Goal: Check status

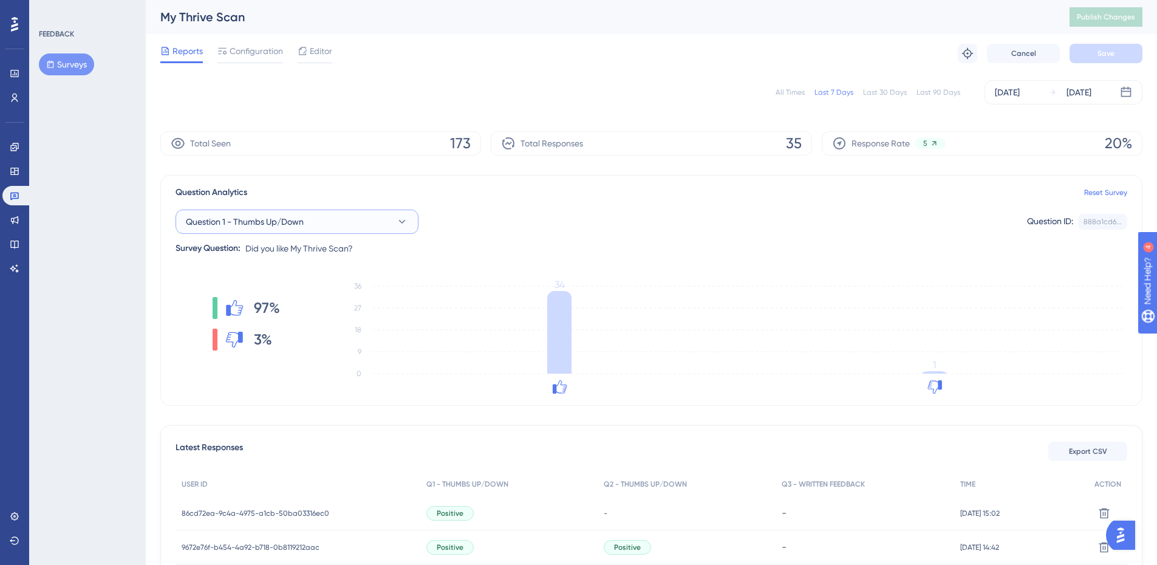
click at [394, 223] on button "Question 1 - Thumbs Up/Down" at bounding box center [297, 222] width 243 height 24
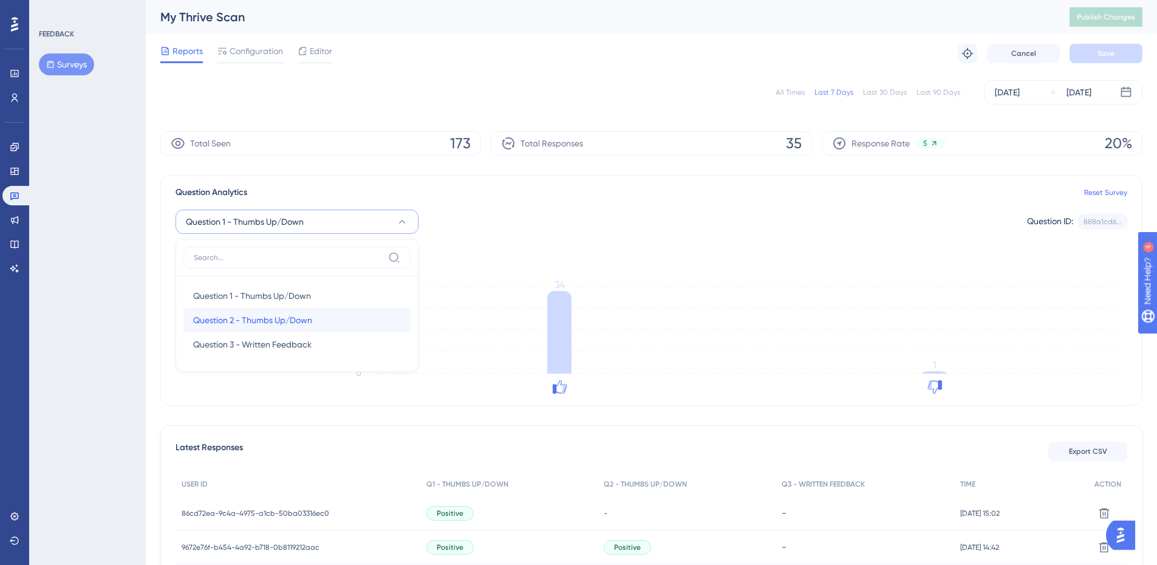
click at [280, 323] on span "Question 2 - Thumbs Up/Down" at bounding box center [252, 320] width 119 height 15
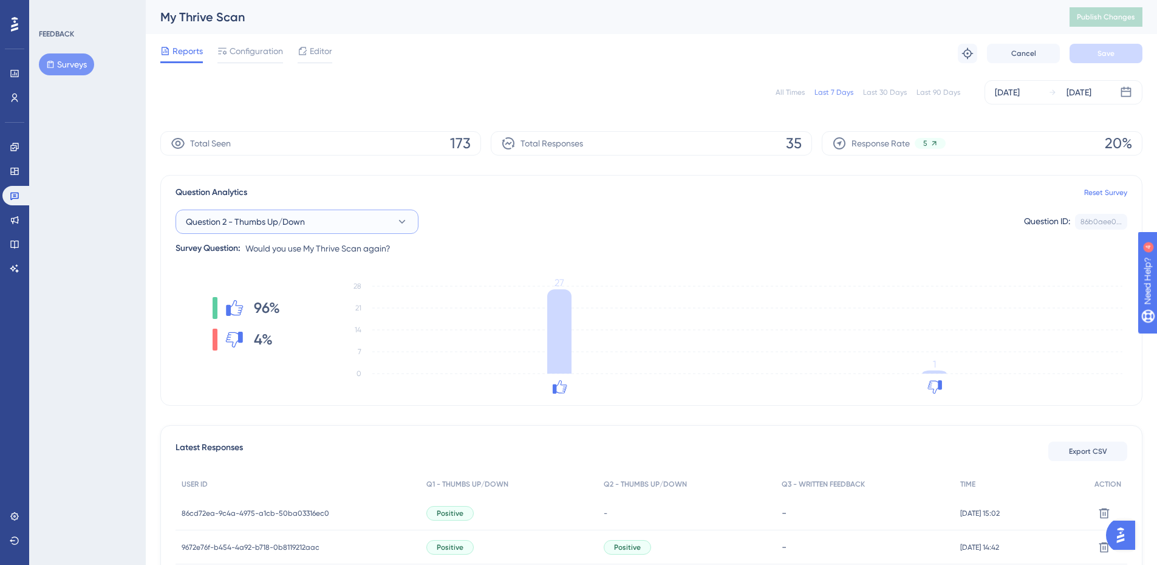
click at [320, 222] on button "Question 2 - Thumbs Up/Down" at bounding box center [297, 222] width 243 height 24
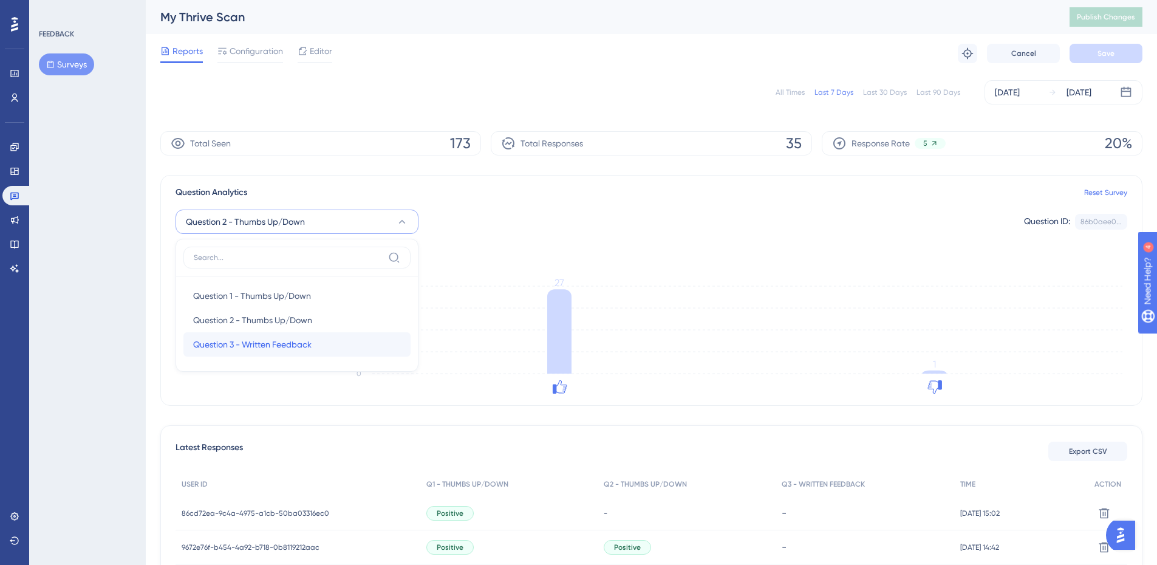
click at [264, 343] on span "Question 3 - Written Feedback" at bounding box center [252, 344] width 118 height 15
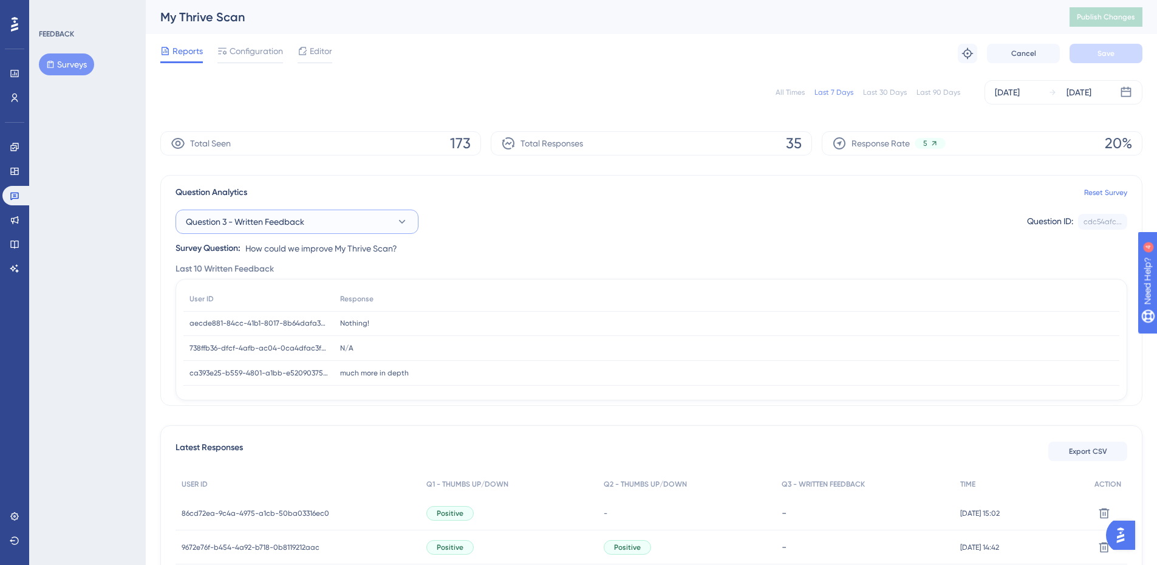
click at [278, 217] on span "Question 3 - Written Feedback" at bounding box center [245, 221] width 118 height 15
click at [210, 292] on span "Question 1 - Thumbs Up/Down" at bounding box center [252, 295] width 118 height 15
